Goal: Task Accomplishment & Management: Manage account settings

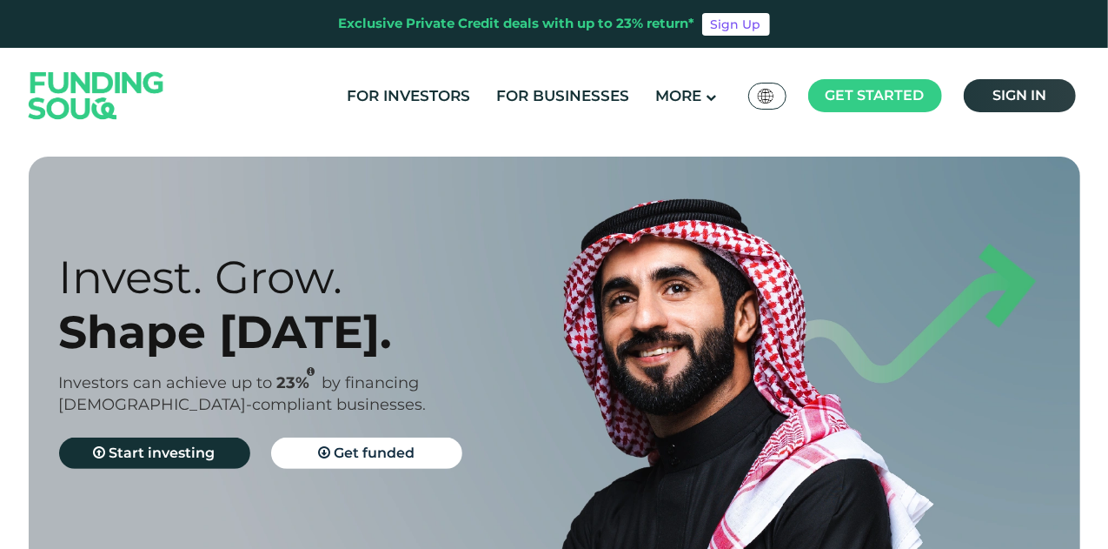
click at [1006, 95] on span "Sign in" at bounding box center [1020, 95] width 54 height 17
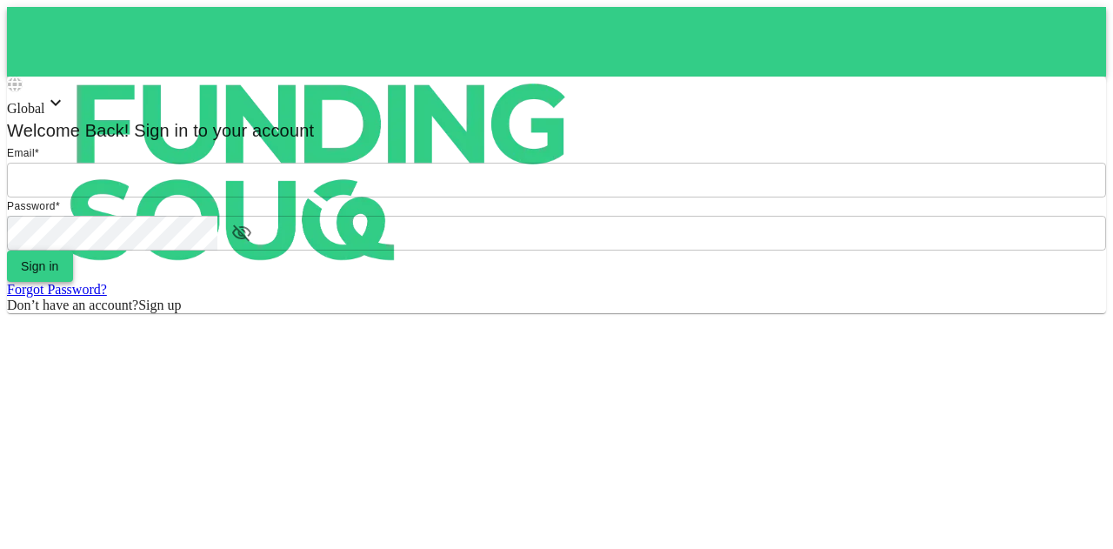
type input "mohanad.y.yasin@hotmail.com"
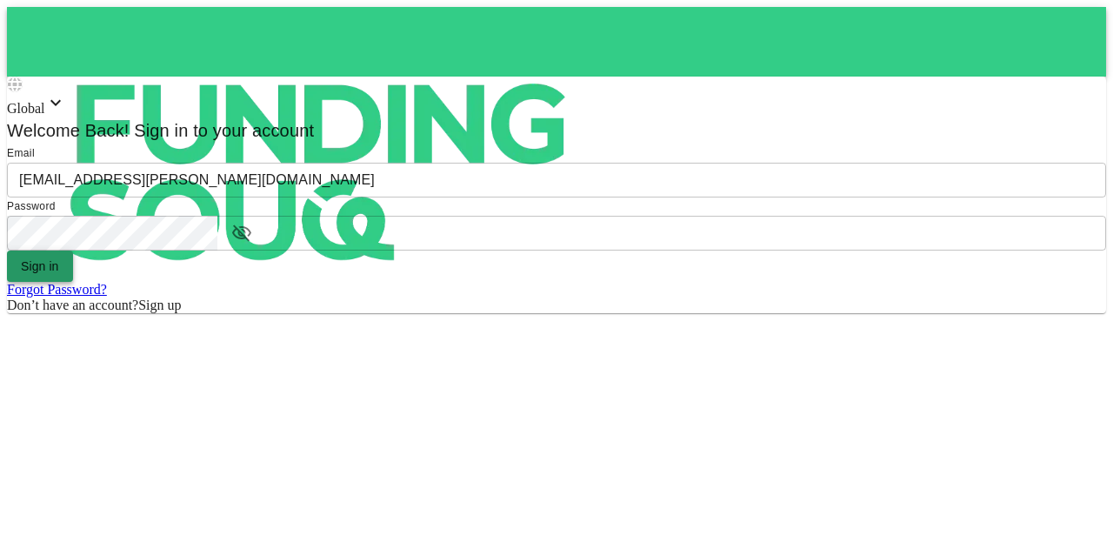
click at [73, 282] on button "Sign in" at bounding box center [40, 265] width 66 height 31
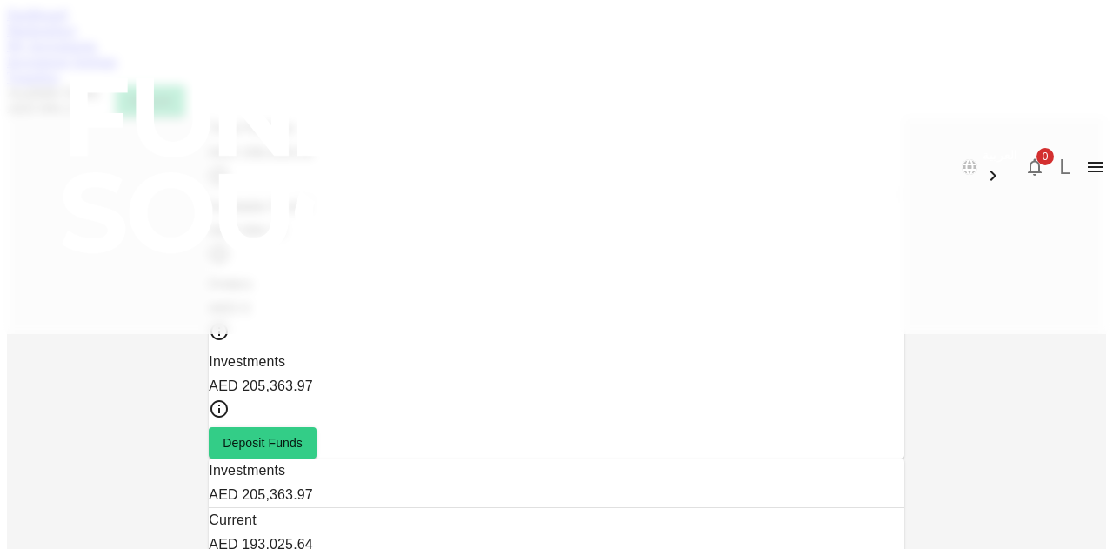
click at [76, 37] on link "Marketplace" at bounding box center [42, 30] width 70 height 15
